Goal: Navigation & Orientation: Go to known website

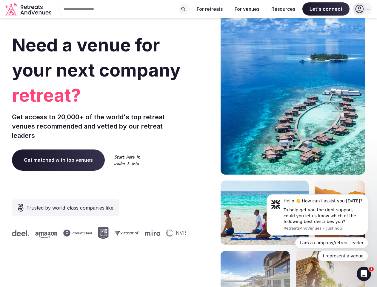
click at [188, 143] on div "Need a venue for your next company retreat? Get access to 20,000+ of the world'…" at bounding box center [188, 179] width 353 height 360
click at [124, 9] on div "Search Popular Destinations Toscana, Italy Riviera Maya, Mexico Indonesia, Bali…" at bounding box center [122, 9] width 136 height 13
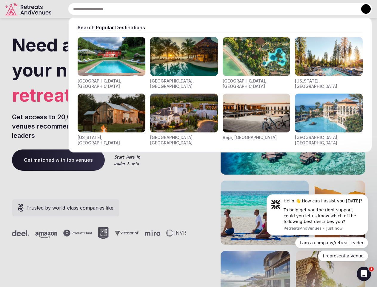
click at [183, 9] on input "text" at bounding box center [220, 9] width 304 height 13
click at [210, 9] on input "text" at bounding box center [220, 9] width 304 height 13
click at [247, 9] on input "text" at bounding box center [220, 9] width 304 height 13
click at [283, 9] on input "text" at bounding box center [220, 9] width 304 height 13
click at [326, 9] on input "text" at bounding box center [220, 9] width 304 height 13
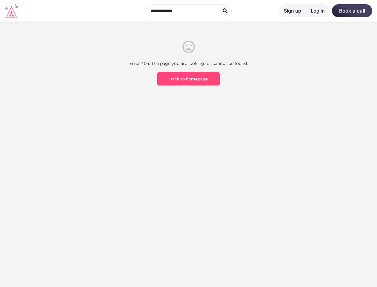
click at [188, 143] on section "Error 404: The page you are looking for cannot be found. Back to homepage" at bounding box center [188, 85] width 377 height 128
